Goal: Task Accomplishment & Management: Use online tool/utility

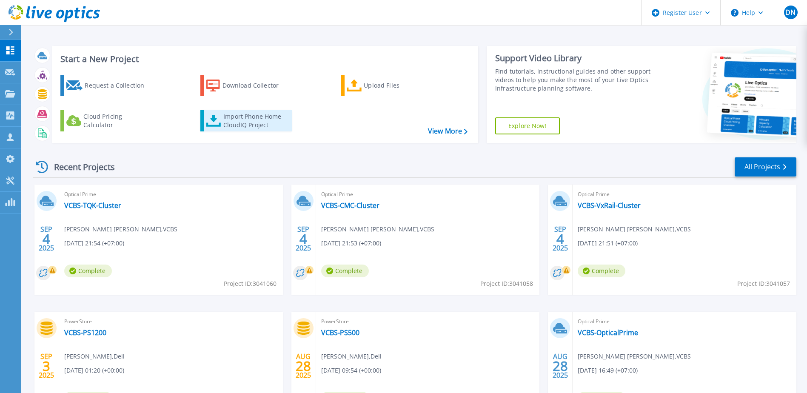
click at [261, 128] on div "Import Phone Home CloudIQ Project" at bounding box center [256, 120] width 66 height 17
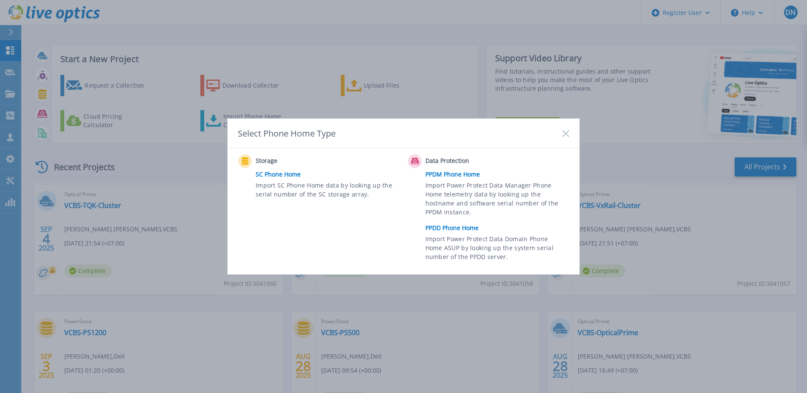
click at [466, 175] on link "PPDM Phone Home" at bounding box center [500, 174] width 148 height 13
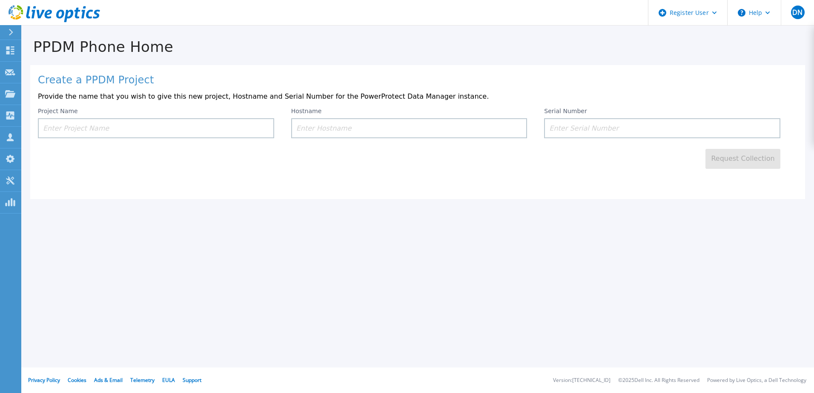
click at [123, 134] on input at bounding box center [156, 128] width 236 height 20
click at [592, 121] on input at bounding box center [662, 128] width 236 height 20
paste input "9Y7ZH64"
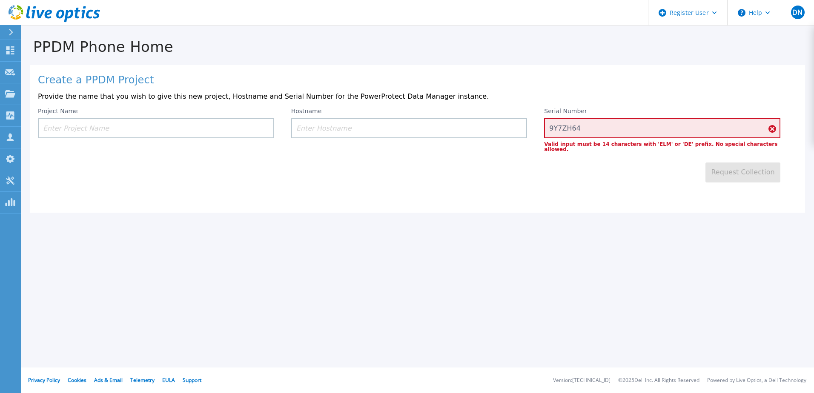
click at [544, 180] on div "Create a PPDM Project Provide the name that you wish to give this new project, …" at bounding box center [417, 139] width 775 height 148
click at [601, 132] on input "9Y7ZH64" at bounding box center [662, 128] width 236 height 20
paste input "DE700244700001"
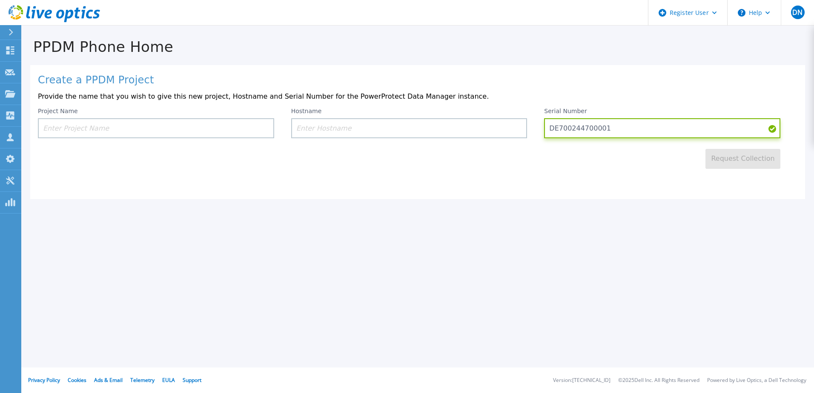
type input "DE700244700001"
click at [208, 125] on input at bounding box center [156, 128] width 236 height 20
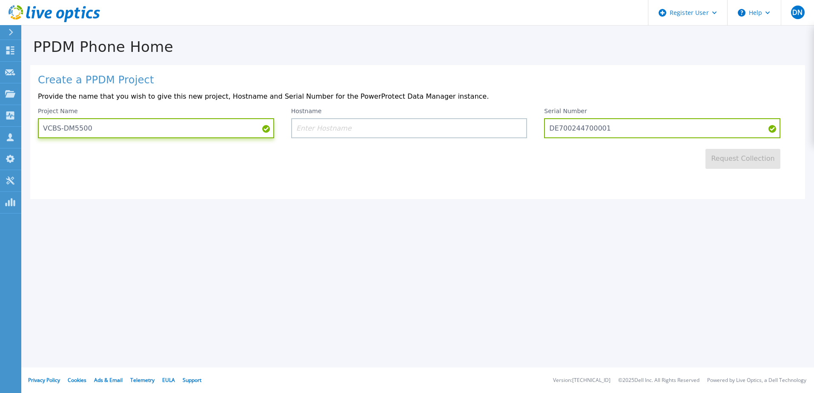
type input "VCBS-DM5500"
click at [87, 132] on input "VCBS-DM5500" at bounding box center [156, 128] width 236 height 20
click at [323, 130] on input at bounding box center [409, 128] width 236 height 20
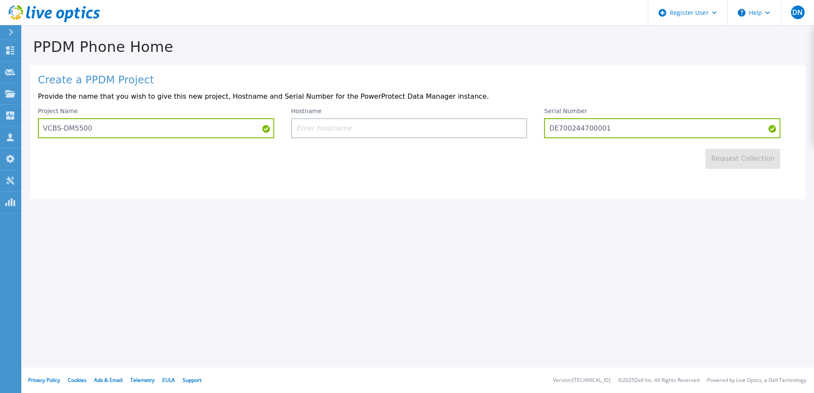
paste input "VCBS-DM5500"
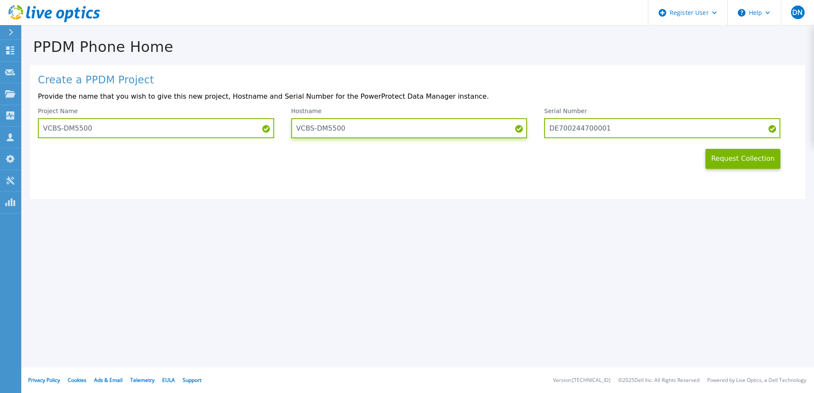
type input "VCBS-DM5500"
click at [377, 157] on div "Request Collection" at bounding box center [417, 153] width 759 height 31
click at [711, 162] on button "Request Collection" at bounding box center [742, 159] width 75 height 20
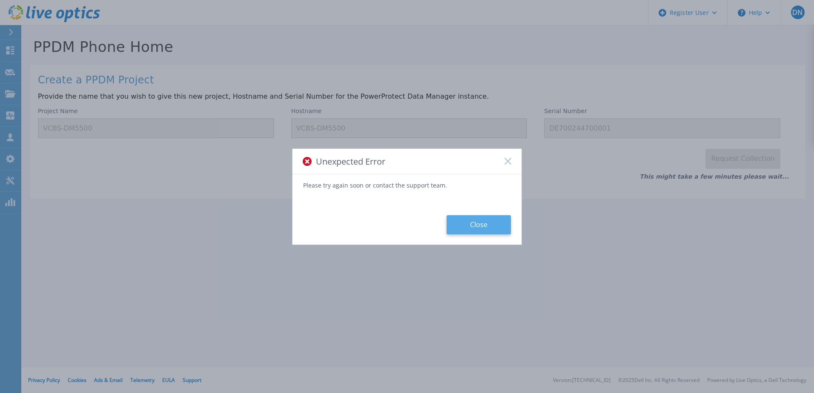
click at [499, 229] on button "Close" at bounding box center [478, 224] width 64 height 19
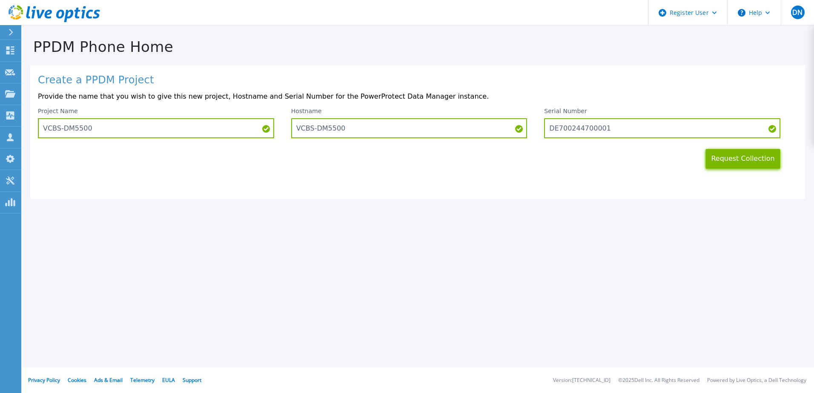
click at [746, 163] on button "Request Collection" at bounding box center [742, 159] width 75 height 20
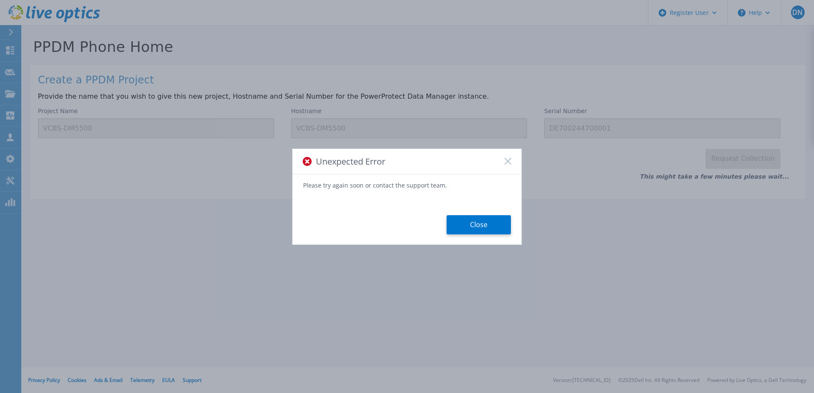
click at [507, 163] on rect at bounding box center [507, 160] width 7 height 7
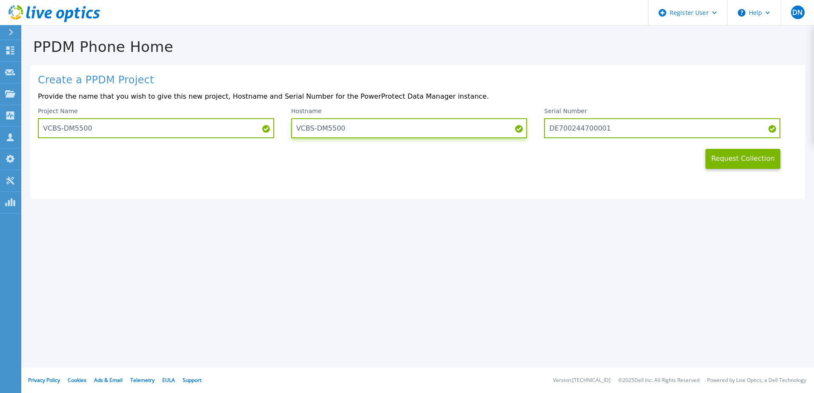
click at [515, 135] on input "VCBS-DM5500" at bounding box center [409, 128] width 236 height 20
click at [747, 156] on button "Request Collection" at bounding box center [742, 159] width 75 height 20
